Goal: Task Accomplishment & Management: Manage account settings

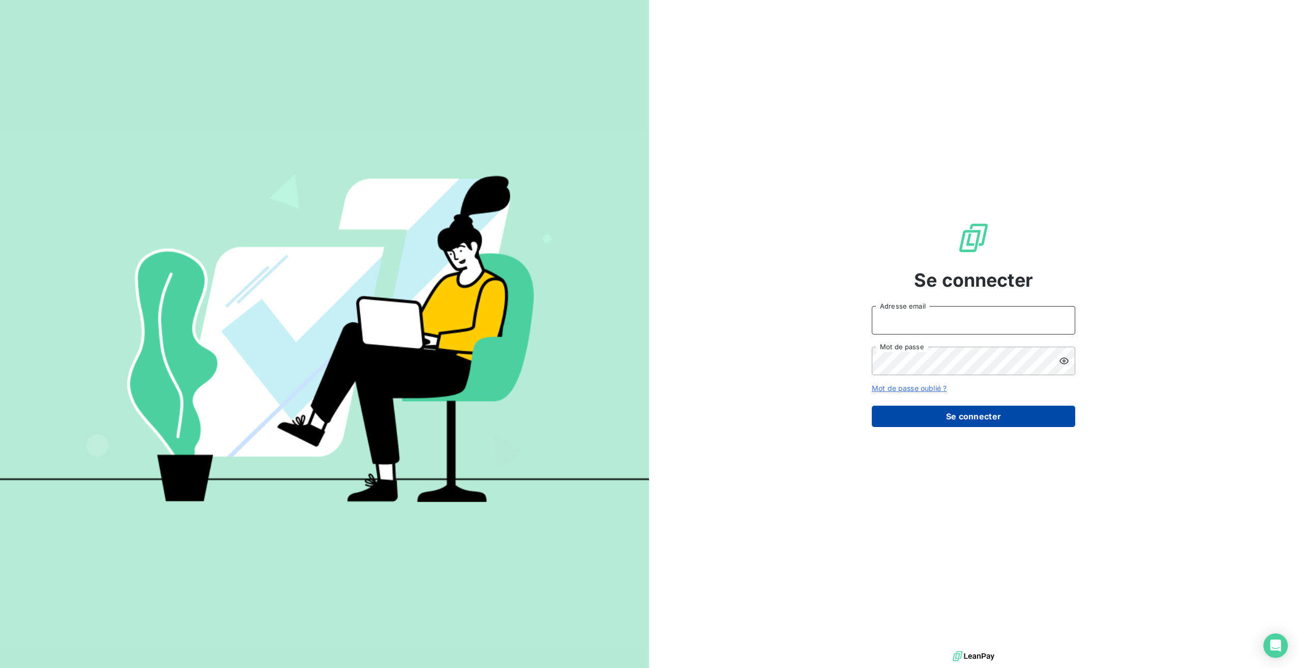
type input "[PERSON_NAME][EMAIL_ADDRESS][DOMAIN_NAME]"
click at [984, 414] on button "Se connecter" at bounding box center [973, 416] width 203 height 21
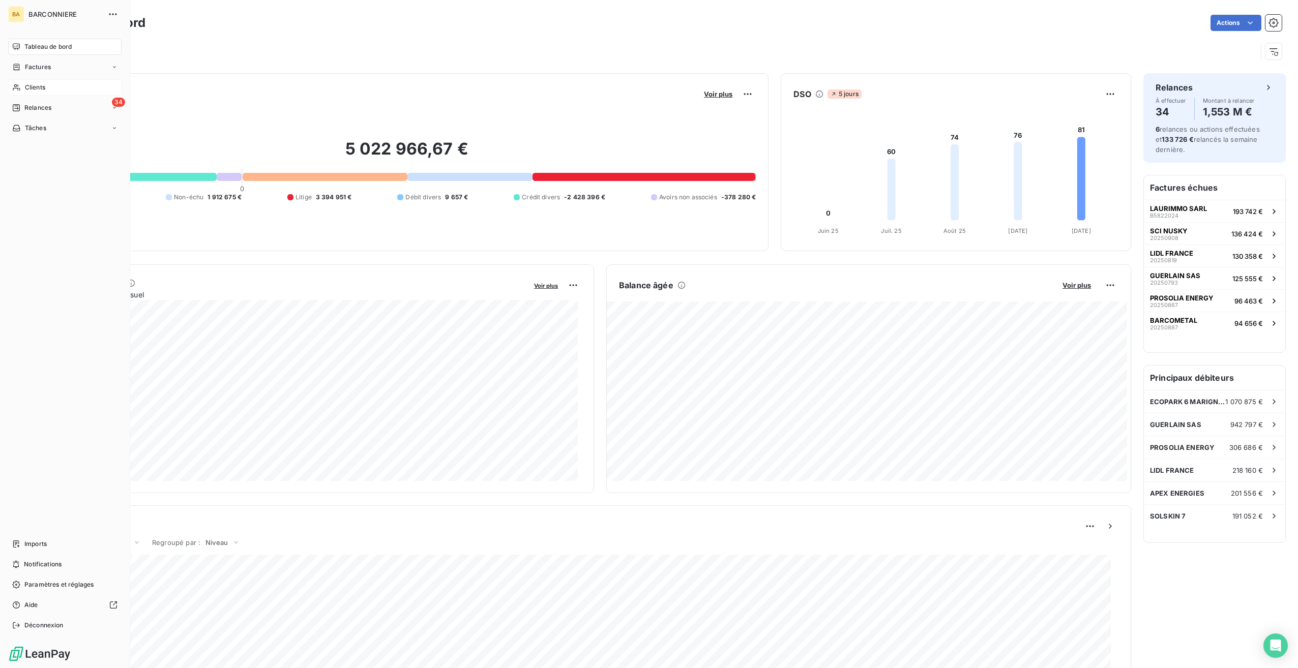
click at [34, 84] on span "Clients" at bounding box center [35, 87] width 20 height 9
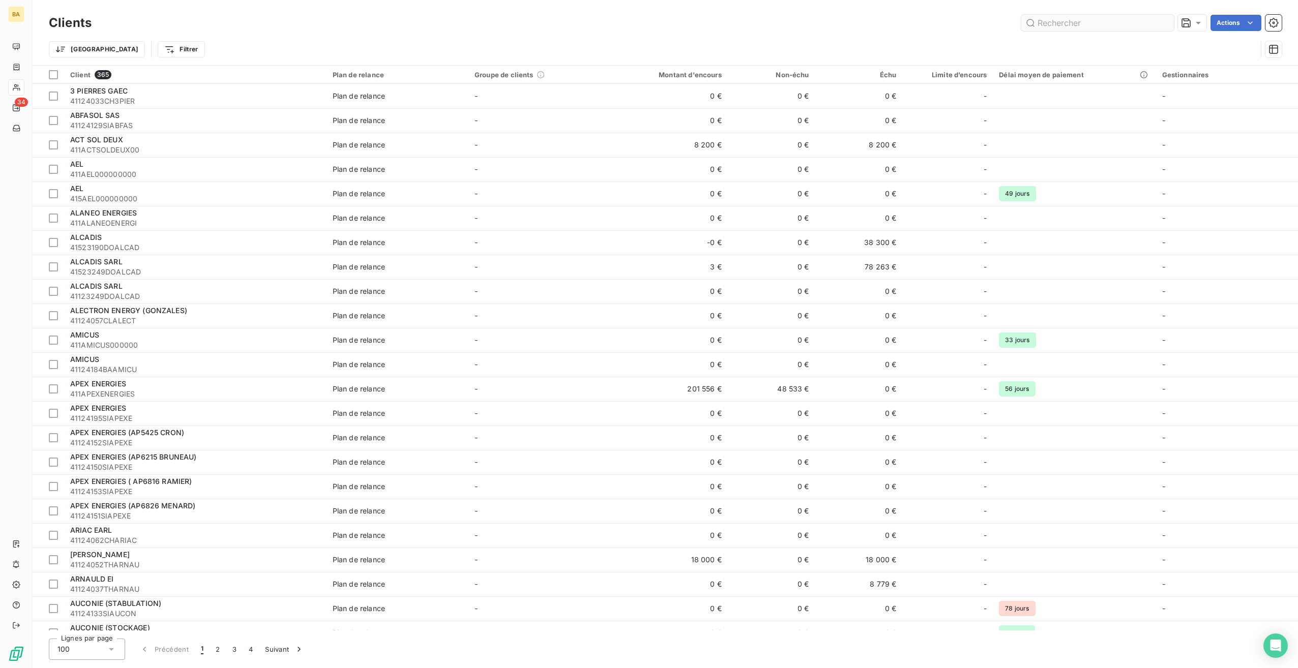
click at [1079, 21] on input "text" at bounding box center [1097, 23] width 153 height 16
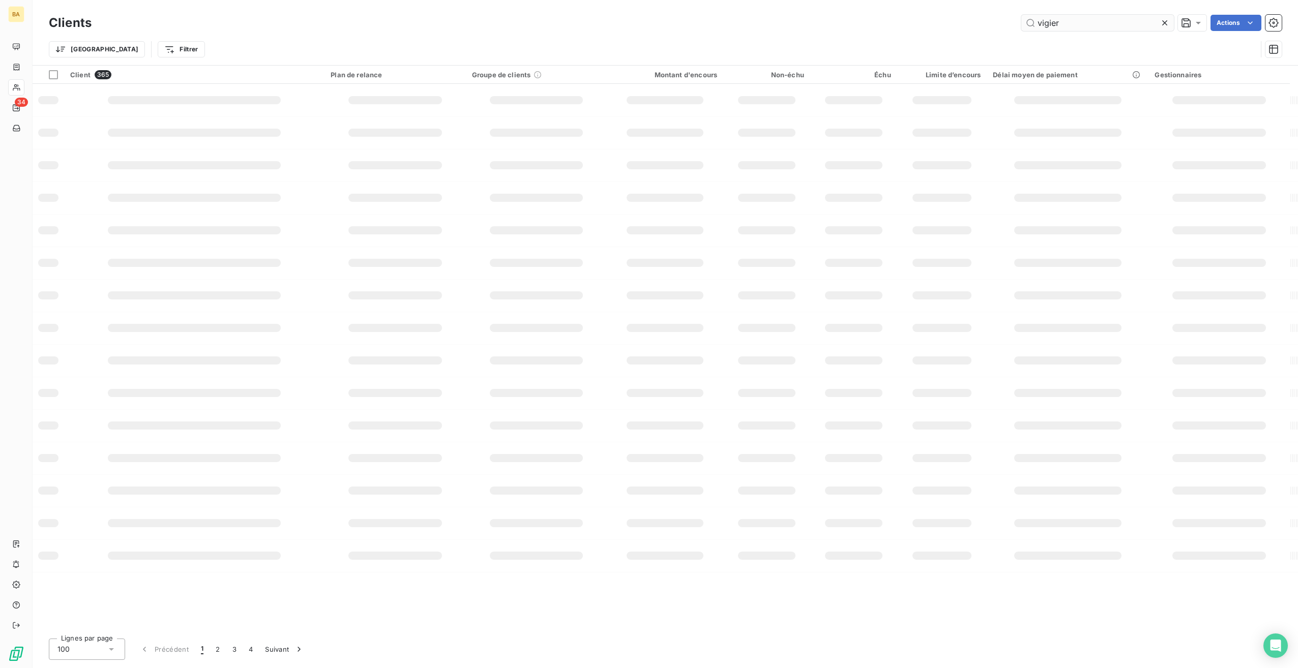
type input "vigier"
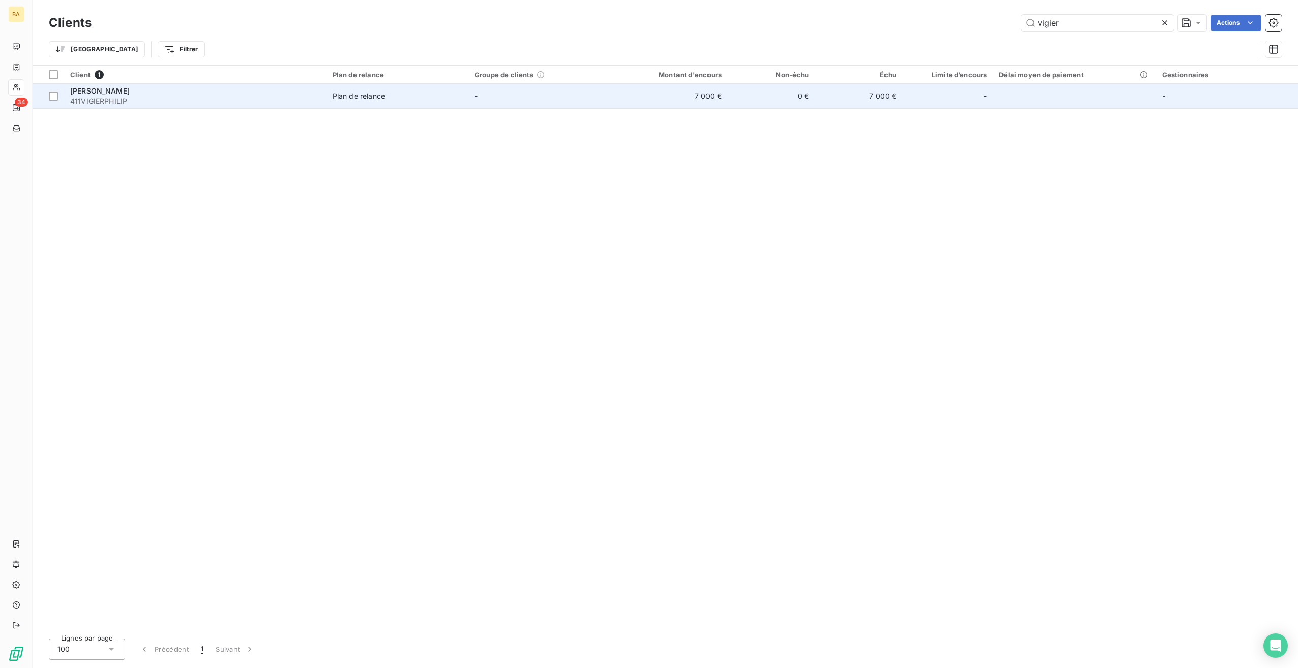
click at [100, 100] on span "411VIGIERPHILIP" at bounding box center [195, 101] width 250 height 10
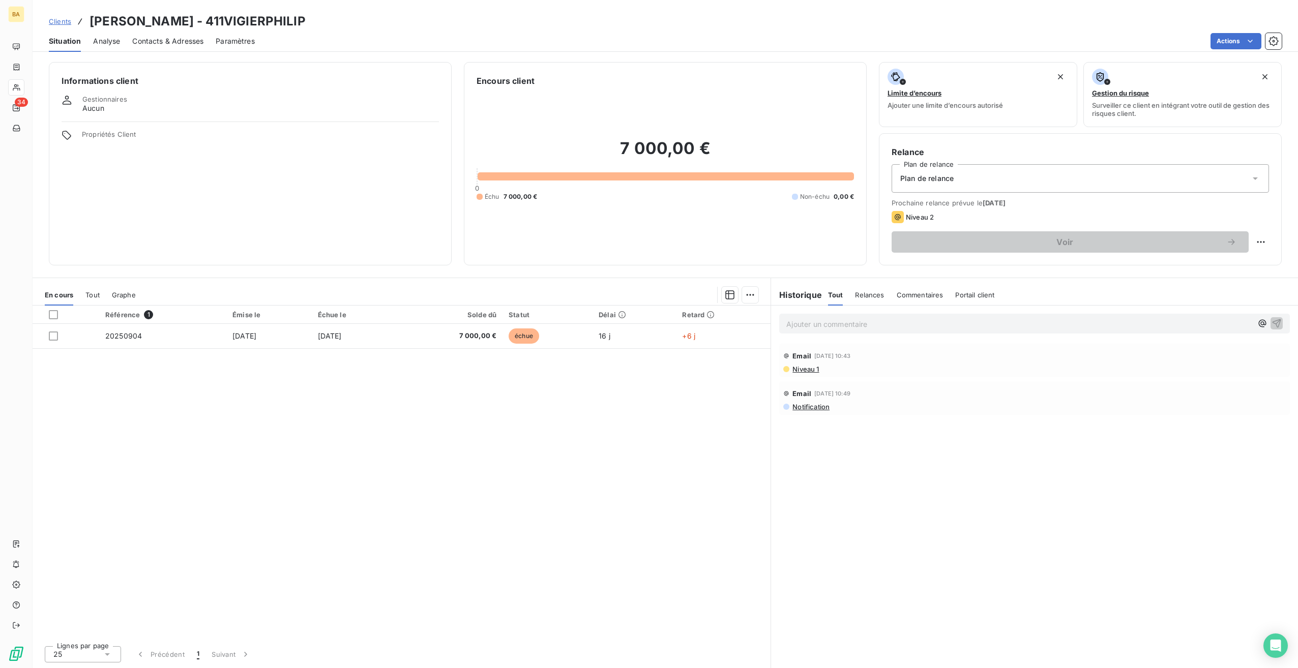
click at [807, 329] on p "Ajouter un commentaire ﻿" at bounding box center [1019, 324] width 466 height 13
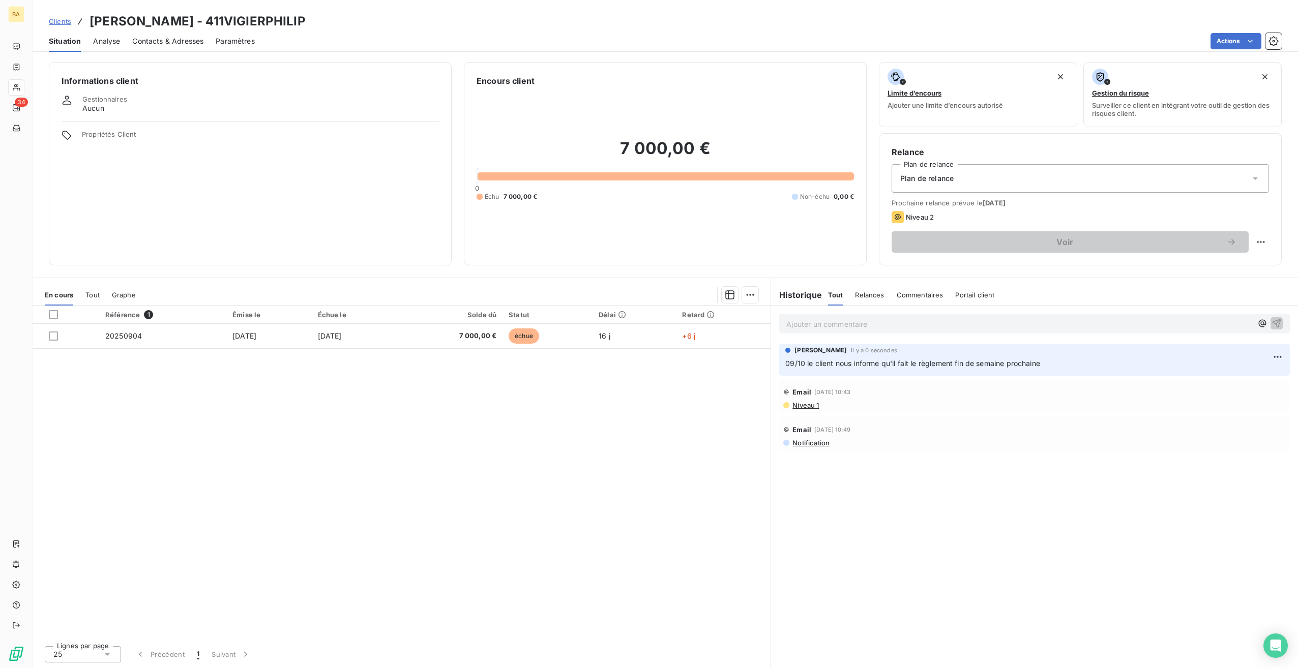
click at [480, 419] on div "Référence 1 Émise le Échue le Solde dû Statut Délai Retard 20250904 [DATE] [DAT…" at bounding box center [402, 472] width 738 height 332
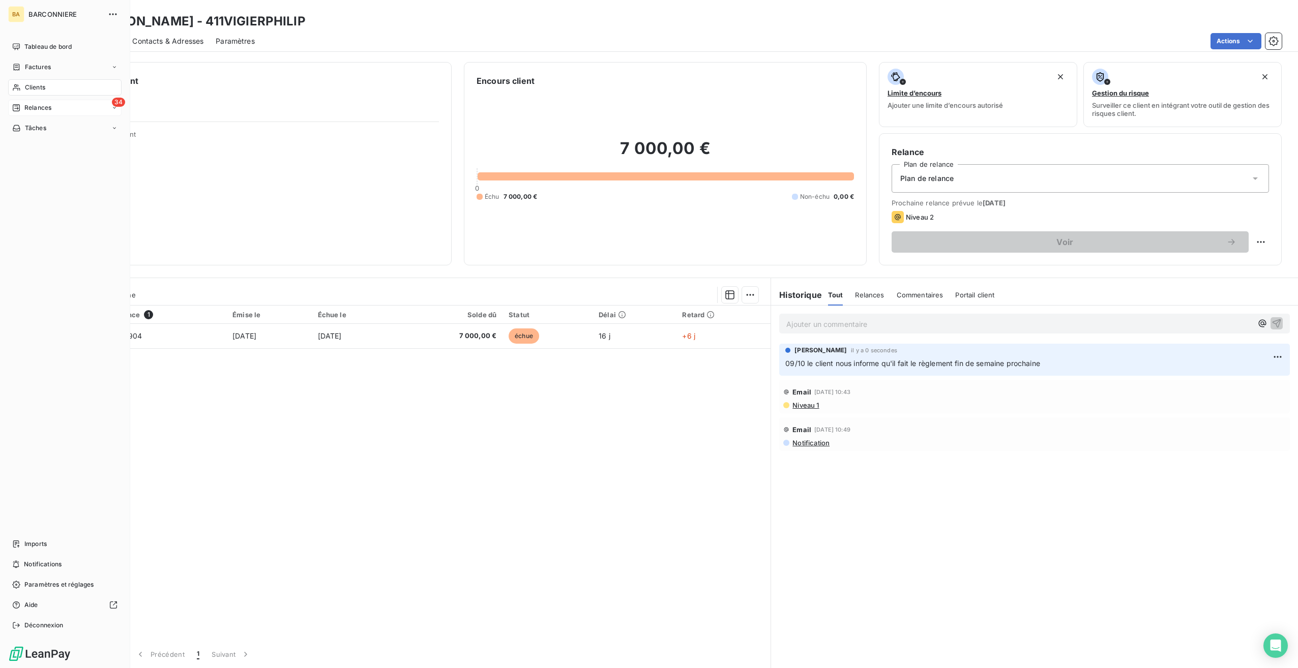
click at [30, 104] on span "Relances" at bounding box center [37, 107] width 27 height 9
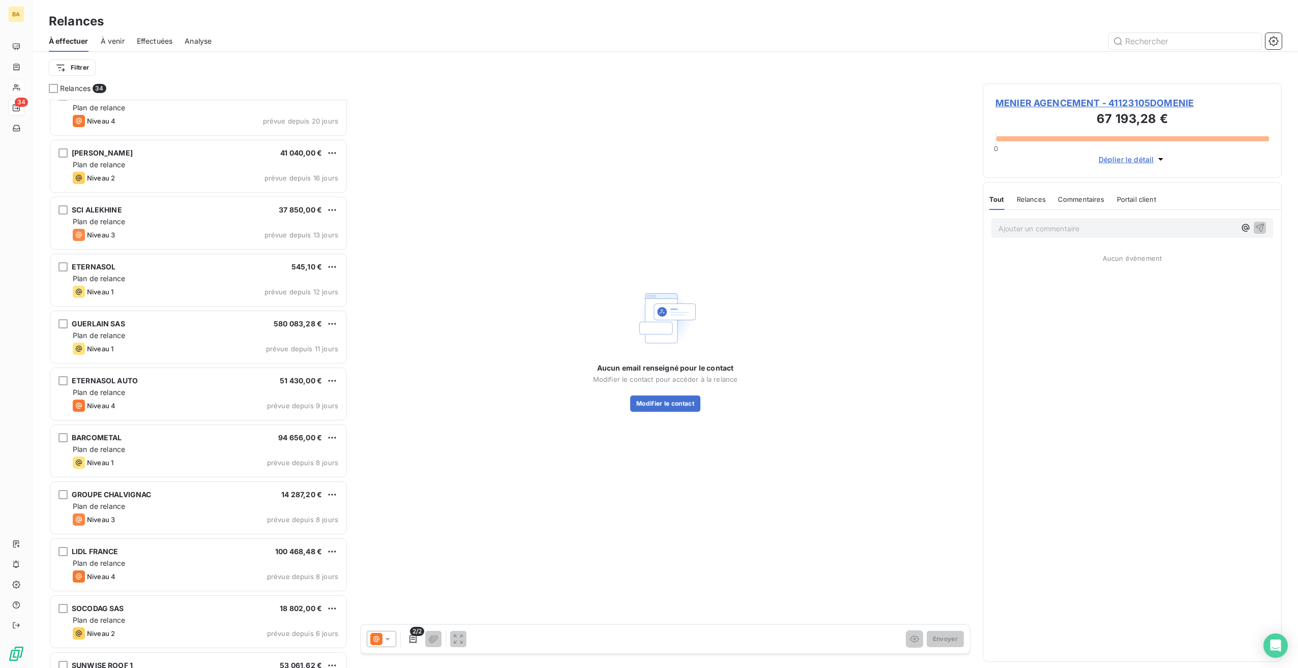
scroll to position [1368, 0]
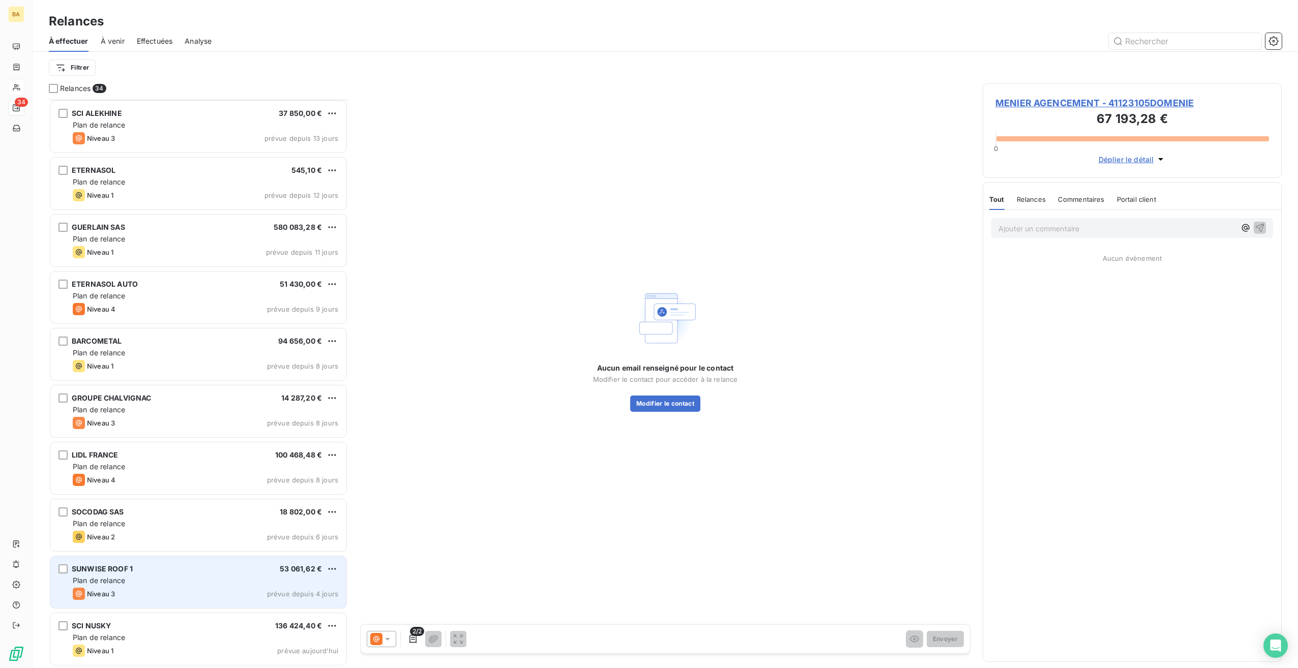
click at [256, 574] on div "SUNWISE ROOF 1 53 061,62 € Plan de relance Niveau 3 prévue depuis 4 jours" at bounding box center [198, 583] width 296 height 52
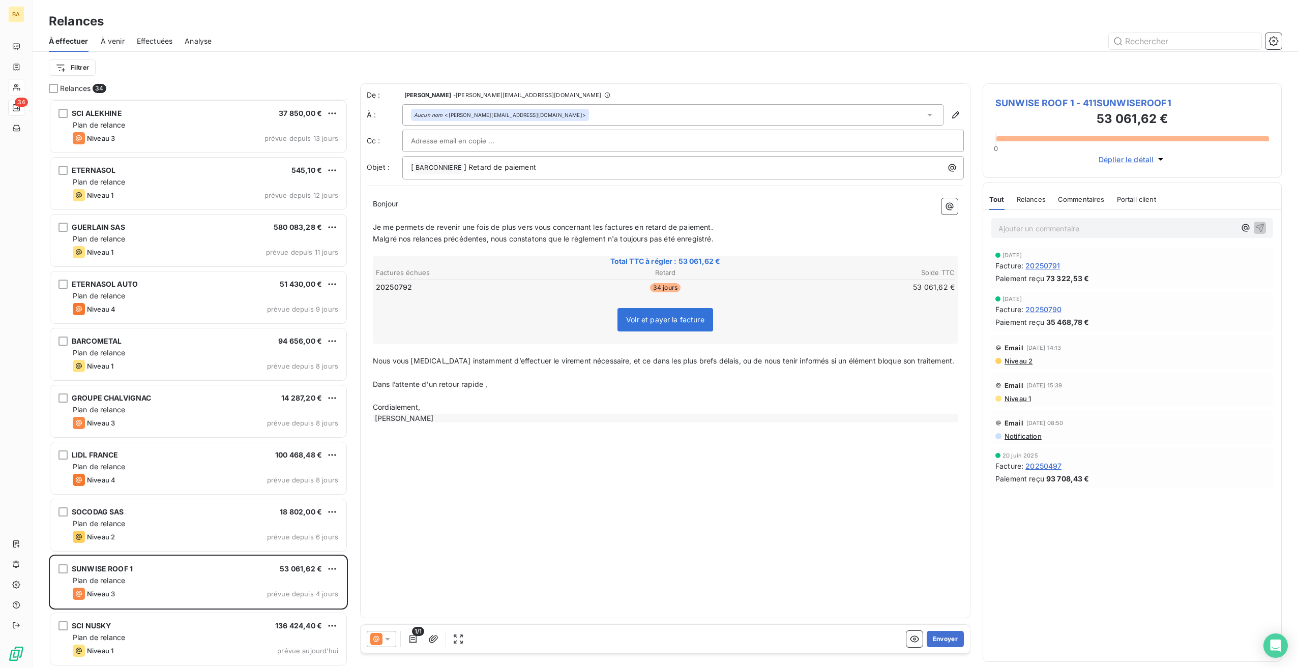
click at [1086, 231] on p "Ajouter un commentaire ﻿" at bounding box center [1117, 228] width 237 height 13
click at [1031, 229] on p "Ajouter un commentaire ﻿" at bounding box center [1117, 228] width 237 height 13
click at [1160, 229] on p "02/10 relance faite auprès du client" at bounding box center [1117, 228] width 237 height 12
